Goal: Navigation & Orientation: Find specific page/section

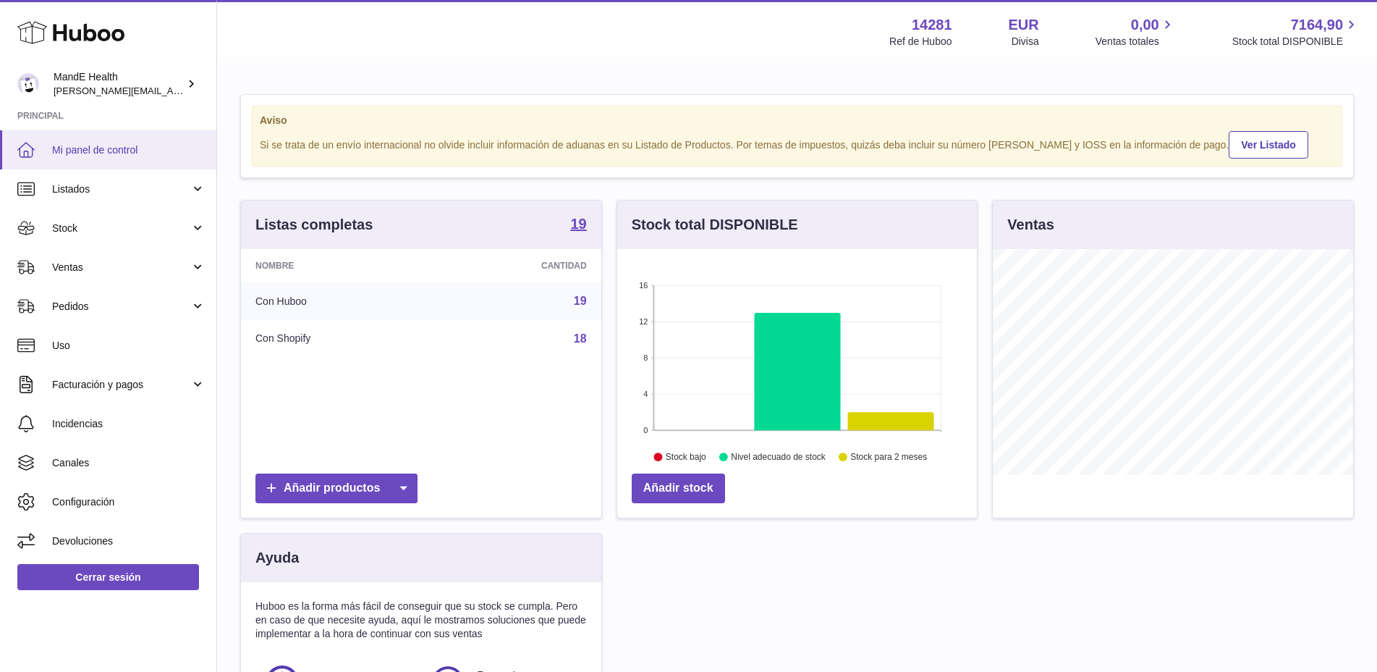
scroll to position [226, 360]
click at [70, 147] on span "Mi panel de control" at bounding box center [128, 150] width 153 height 14
